Goal: Information Seeking & Learning: Understand process/instructions

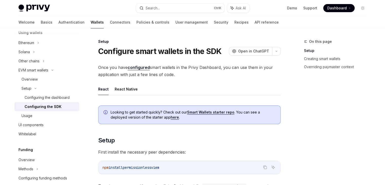
scroll to position [92, 0]
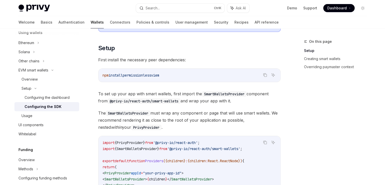
click at [149, 98] on code "@privy-io/react-auth/smart-wallets" at bounding box center [143, 101] width 73 height 6
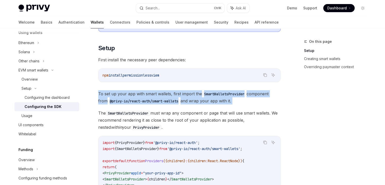
click at [149, 98] on code "@privy-io/react-auth/smart-wallets" at bounding box center [143, 101] width 73 height 6
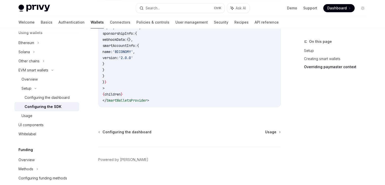
scroll to position [474, 0]
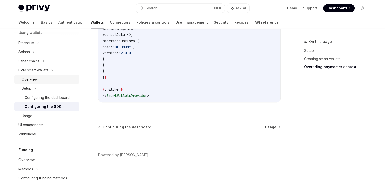
click at [42, 78] on div "Overview" at bounding box center [48, 79] width 55 height 6
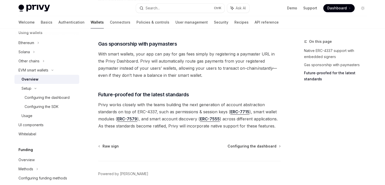
scroll to position [408, 0]
click at [47, 125] on div "UI components" at bounding box center [47, 125] width 58 height 6
type textarea "*"
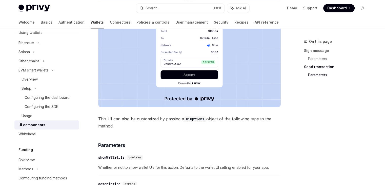
scroll to position [497, 0]
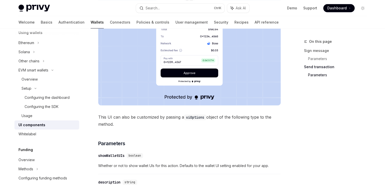
click at [196, 106] on div "Privy comes with out-of-the-box UIs for signing messages and sending transactio…" at bounding box center [189, 74] width 182 height 978
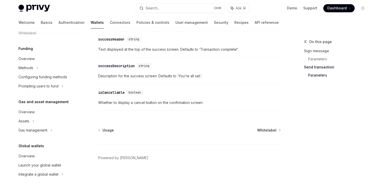
scroll to position [233, 0]
